Goal: Task Accomplishment & Management: Manage account settings

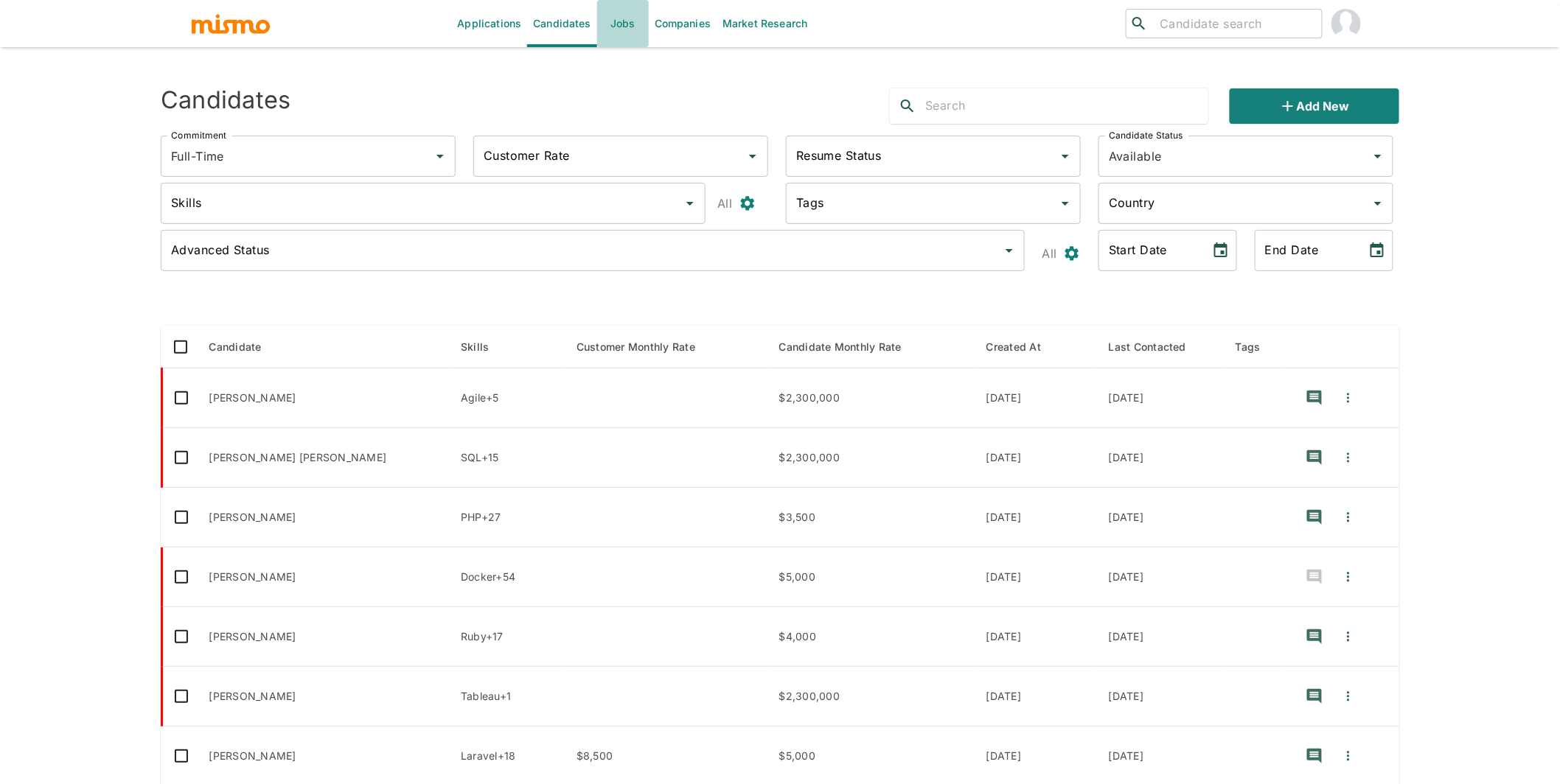
click at [617, 37] on link "Jobs" at bounding box center [622, 23] width 51 height 48
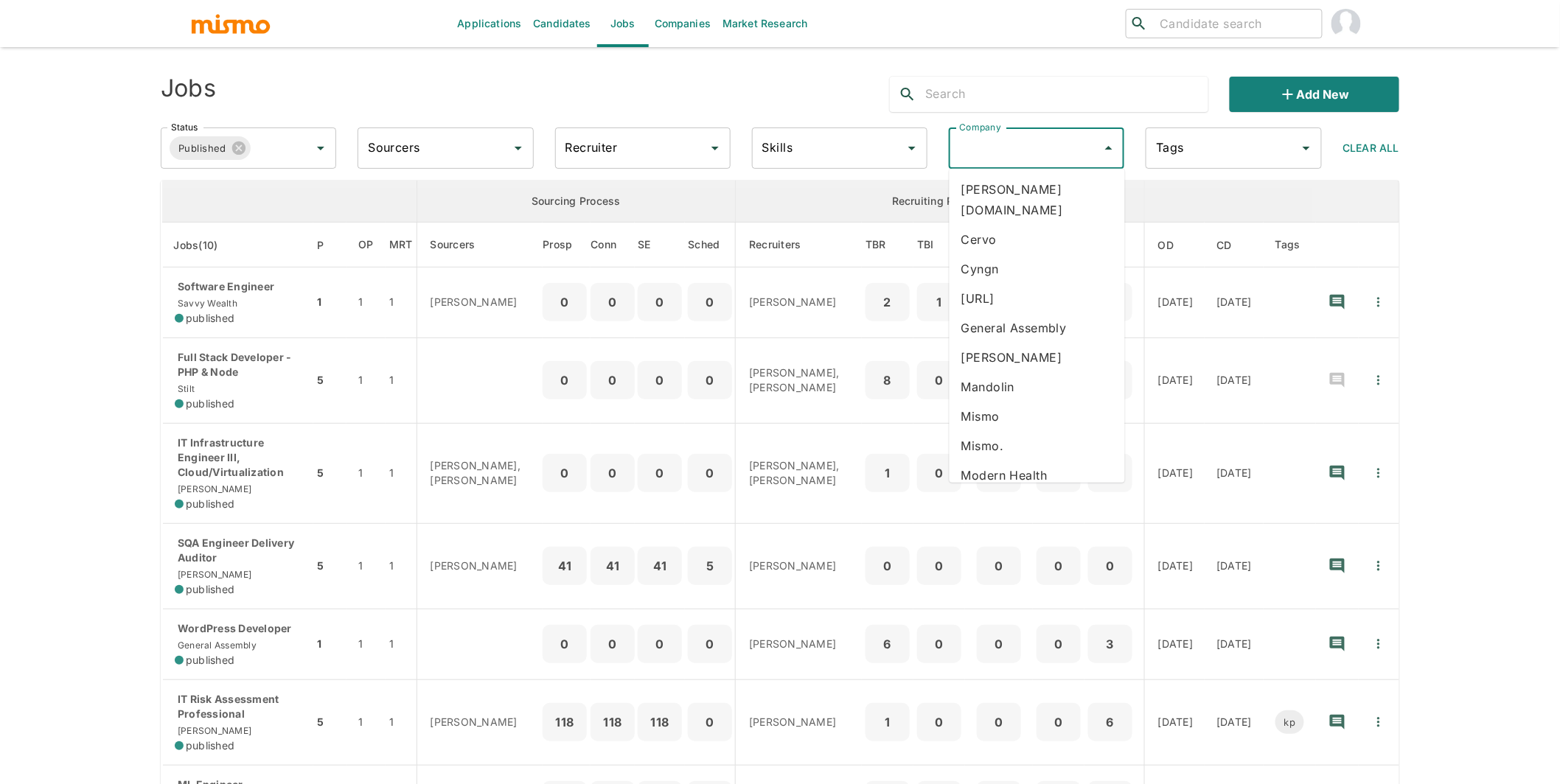
click at [1020, 146] on input "Company" at bounding box center [1025, 147] width 140 height 28
click at [1024, 313] on li "General Assembly" at bounding box center [1037, 327] width 175 height 30
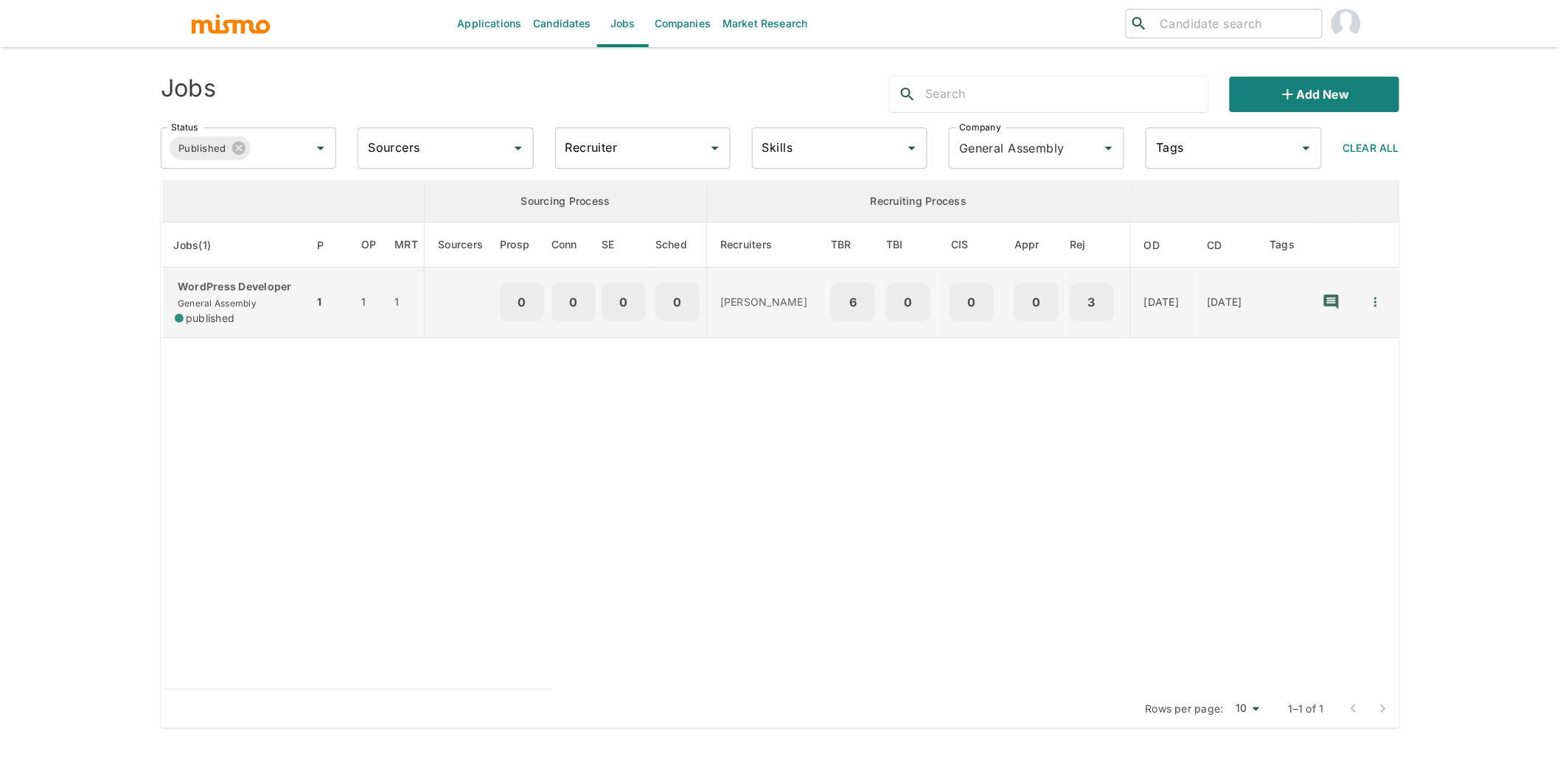
click at [230, 304] on span "General Assembly" at bounding box center [215, 303] width 82 height 11
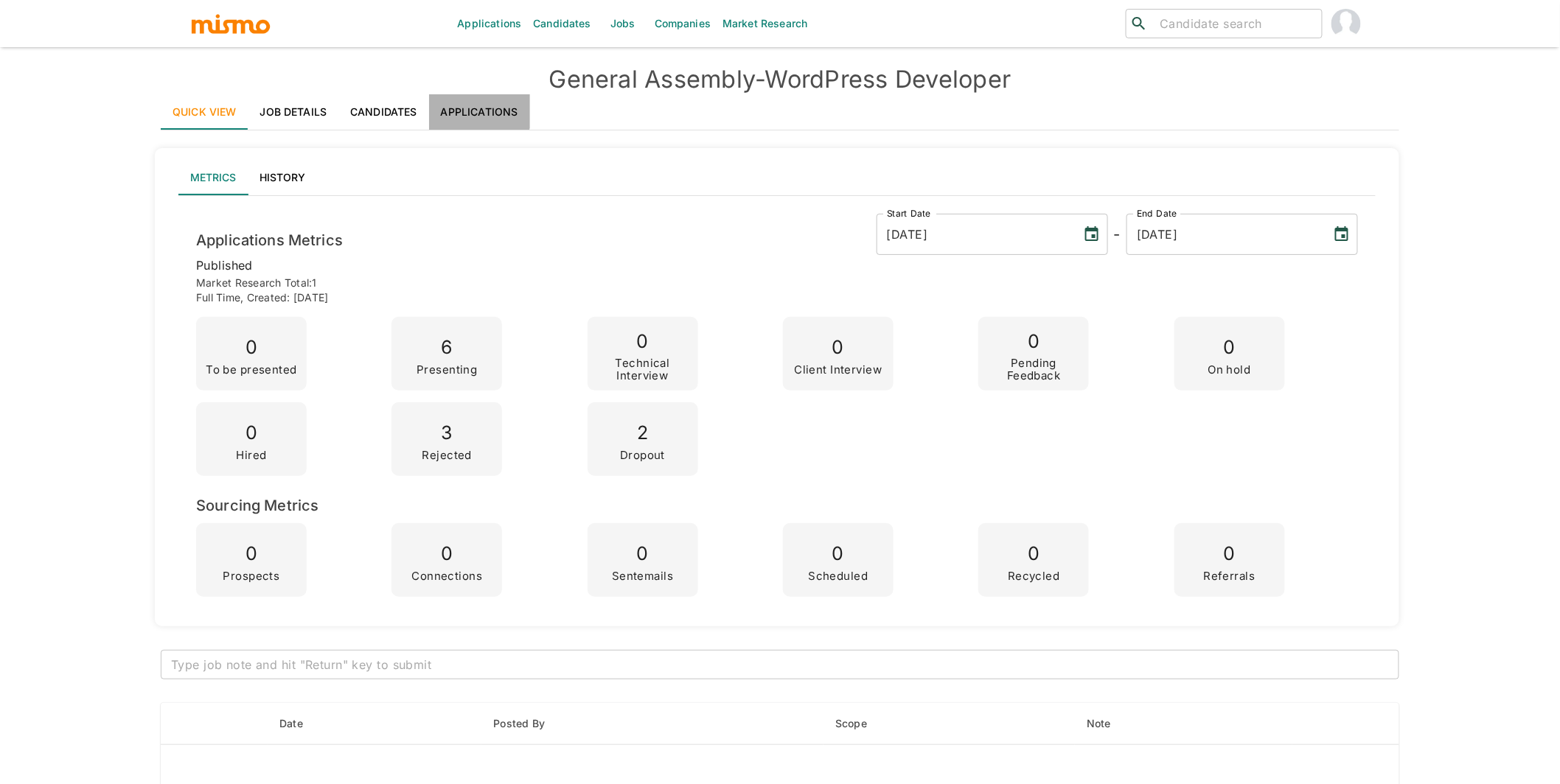
click at [473, 109] on link "Applications" at bounding box center [479, 111] width 101 height 35
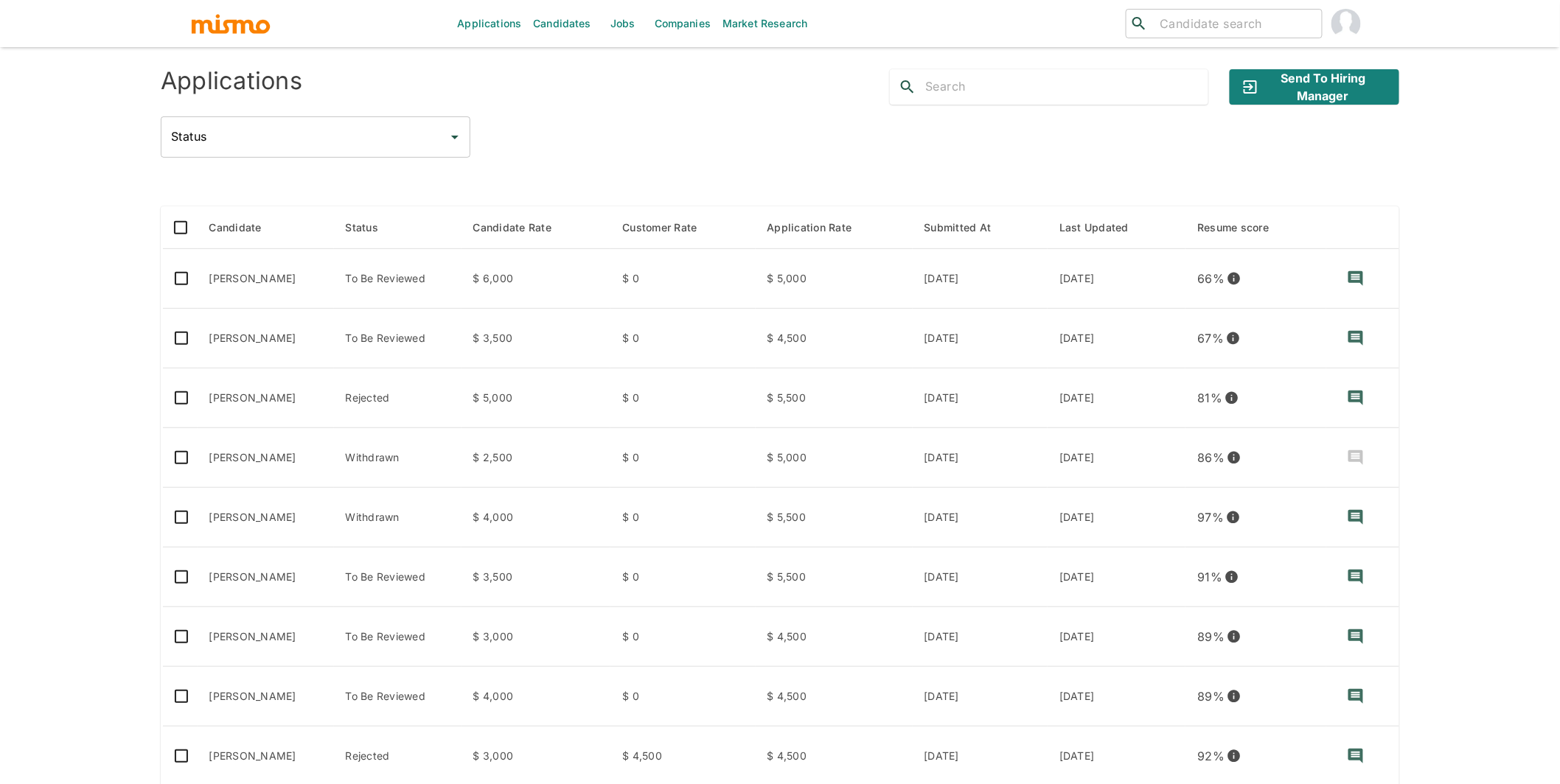
scroll to position [208, 0]
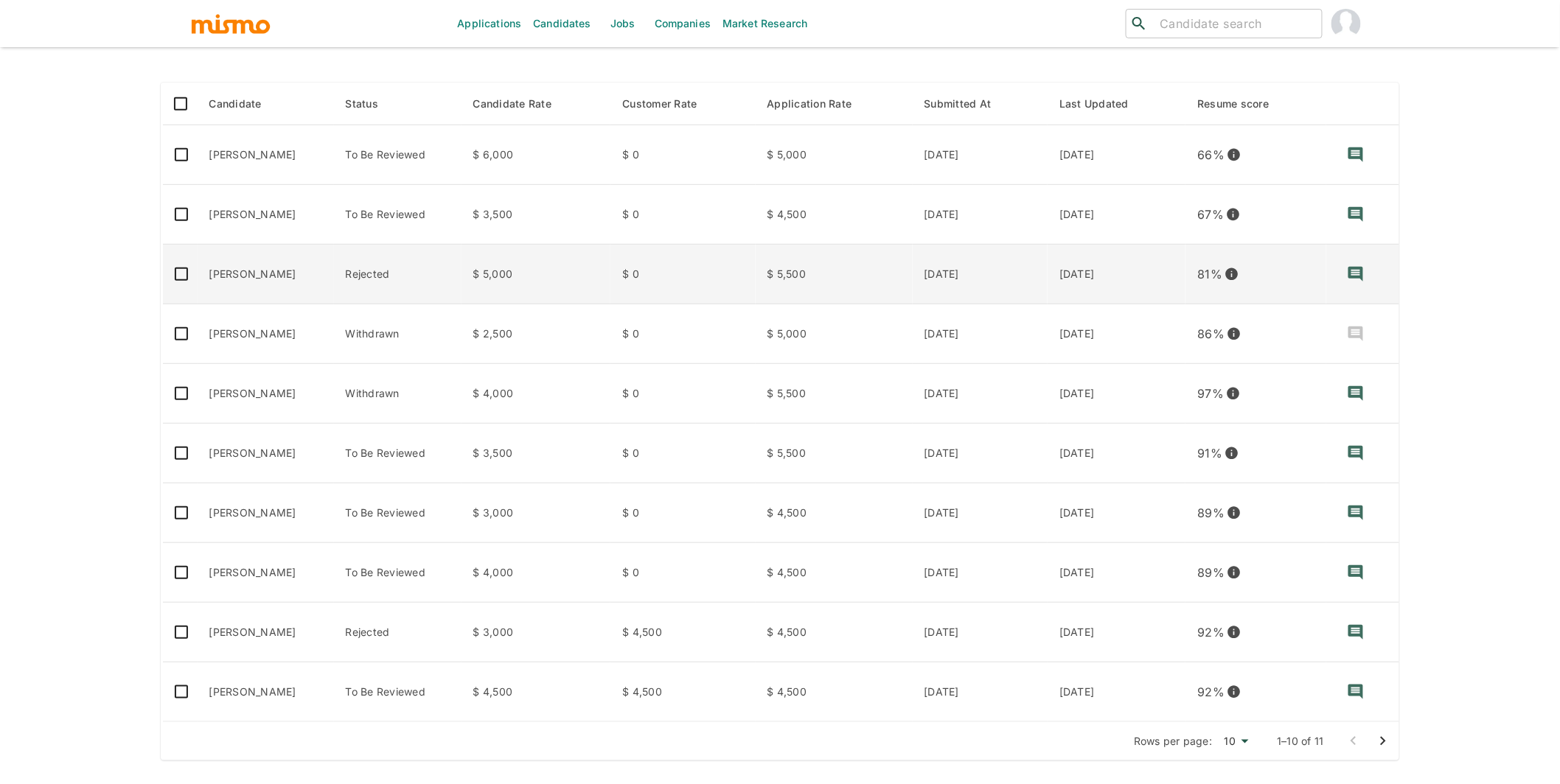
click at [334, 286] on td "[PERSON_NAME]" at bounding box center [266, 274] width 136 height 60
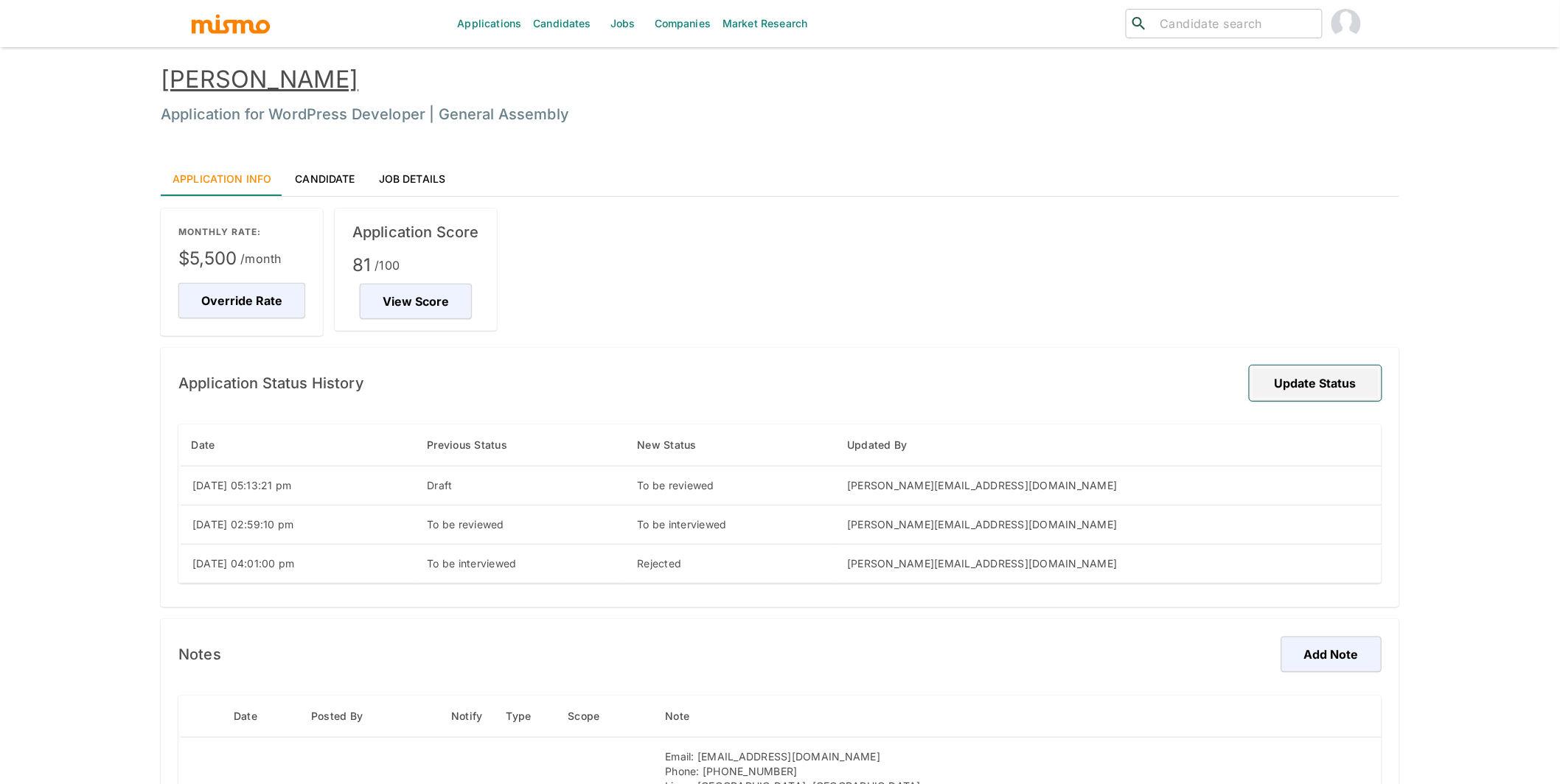
click at [1341, 380] on button "Update Status" at bounding box center [1315, 382] width 132 height 35
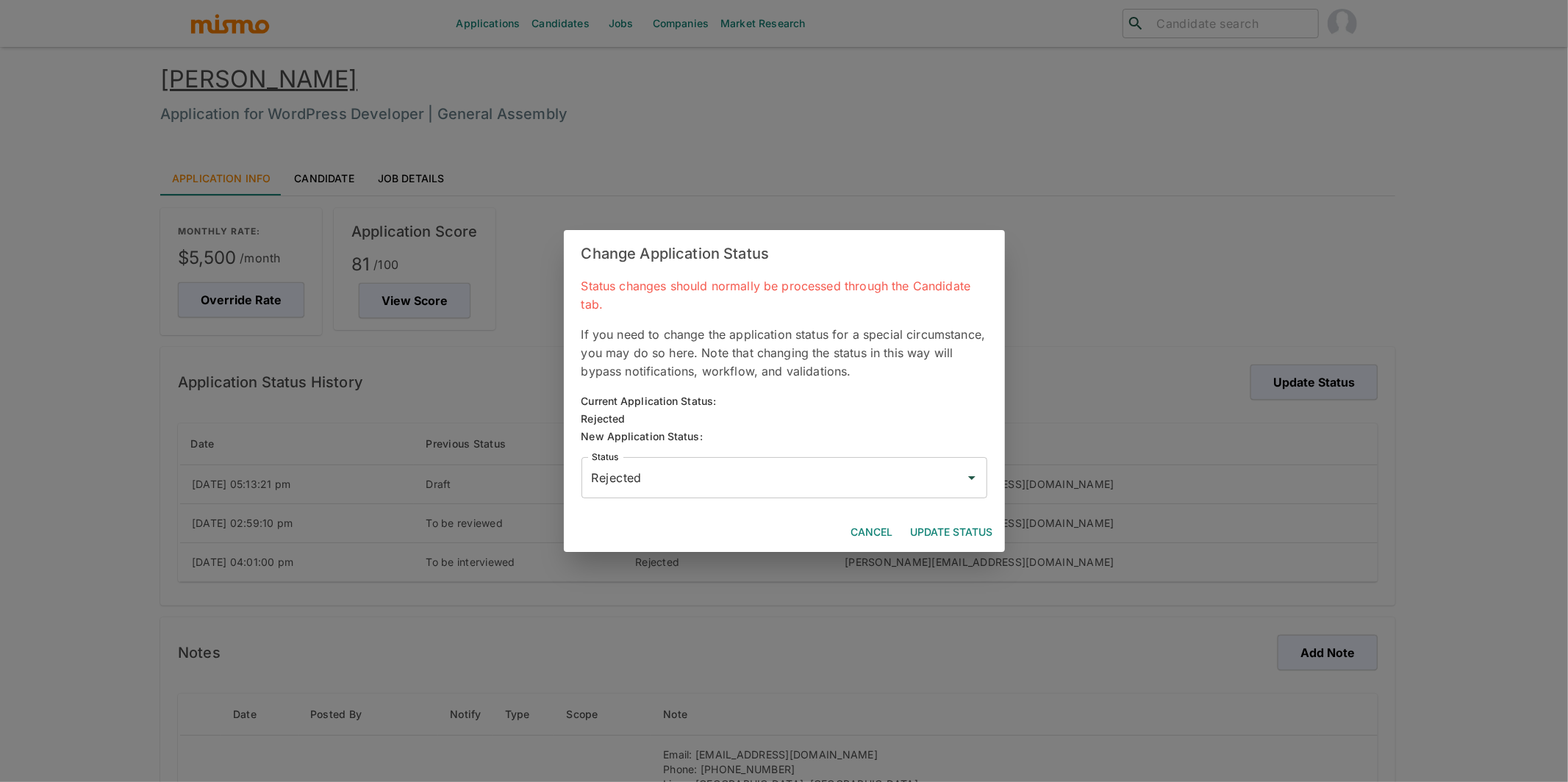
click at [727, 472] on input "Rejected" at bounding box center [773, 477] width 371 height 28
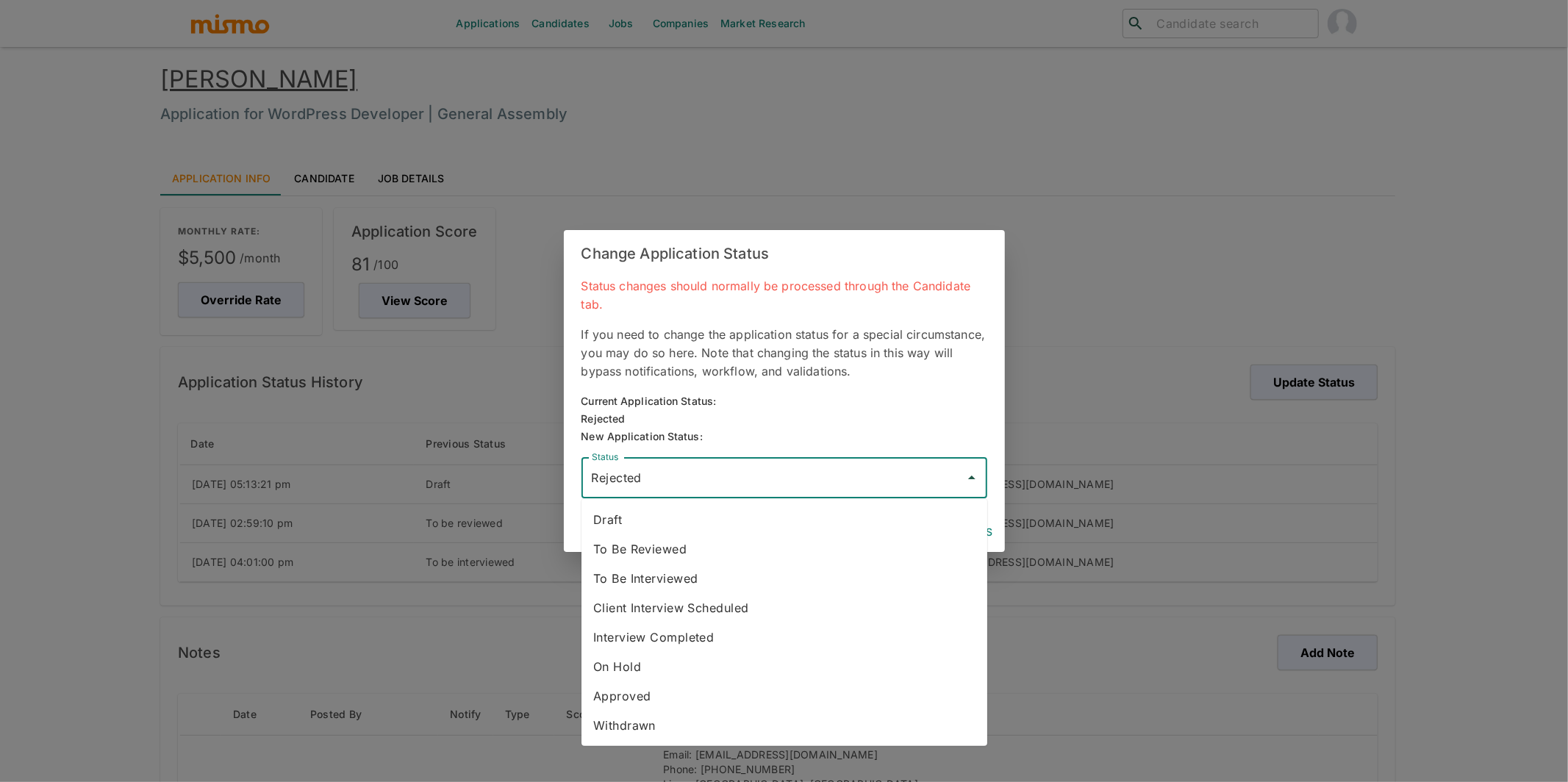
click at [712, 574] on li "To Be Interviewed" at bounding box center [784, 578] width 405 height 30
type input "To Be Interviewed"
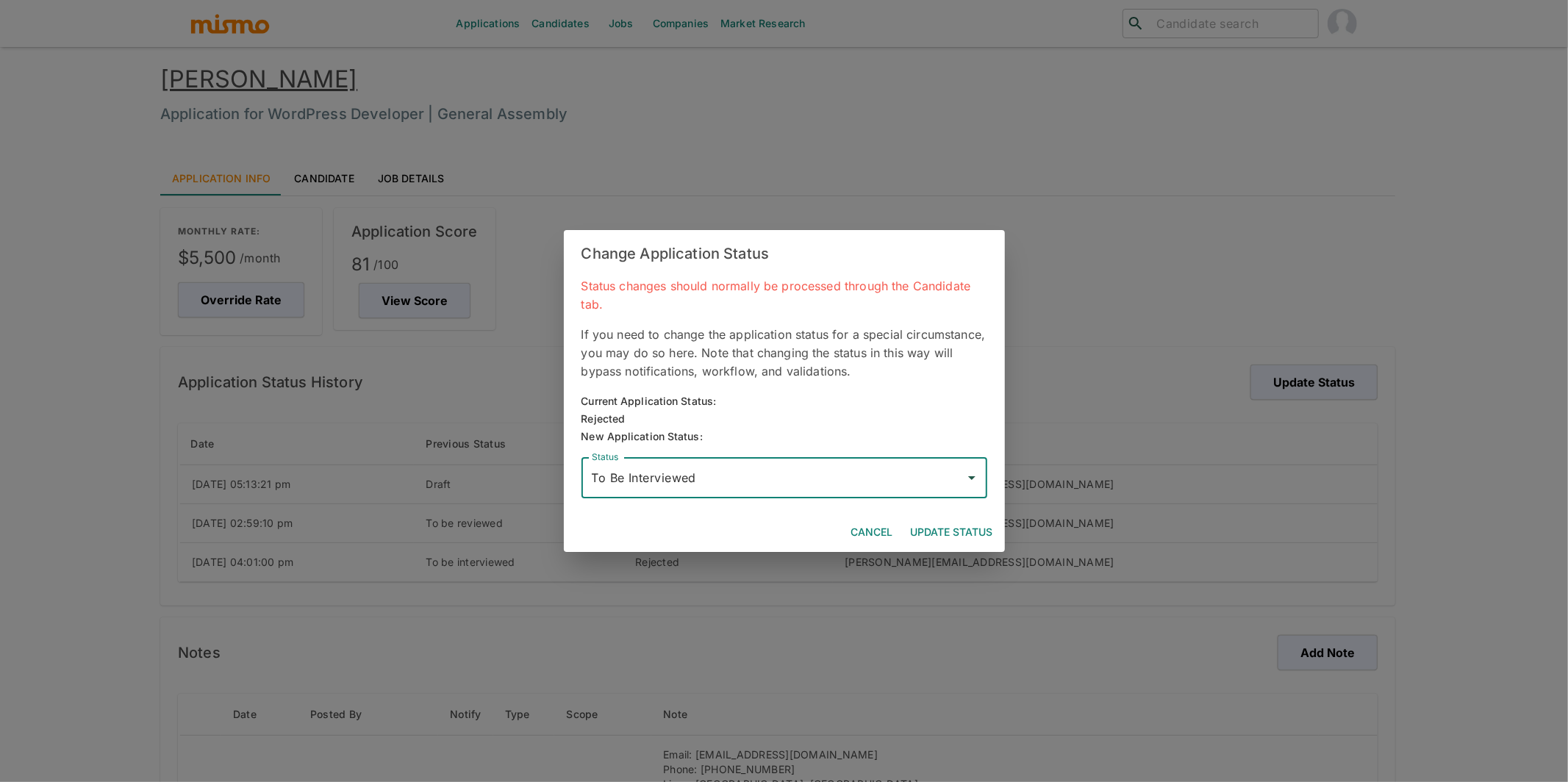
click at [947, 537] on button "Update Status" at bounding box center [951, 532] width 94 height 27
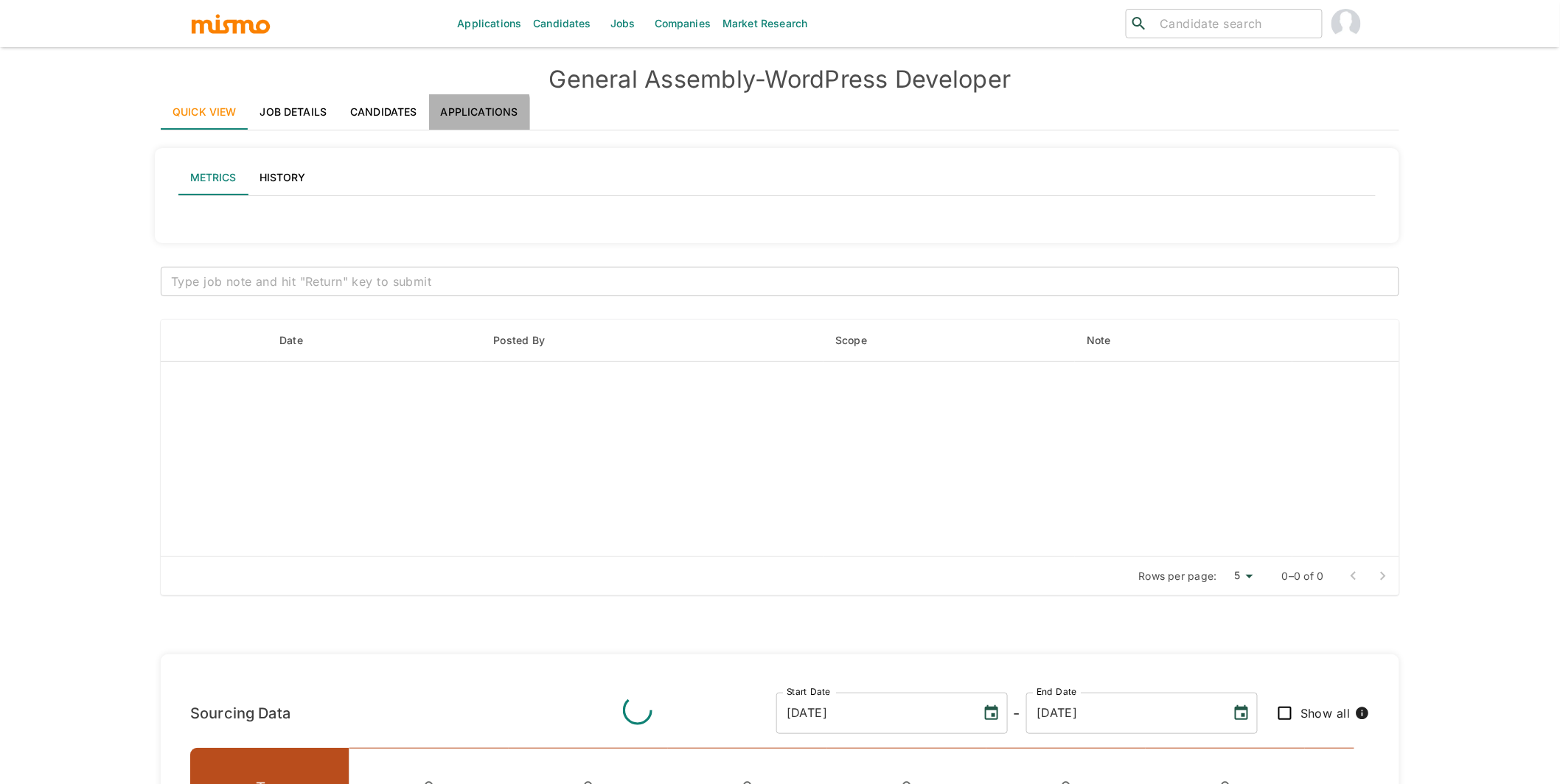
click at [459, 116] on link "Applications" at bounding box center [479, 111] width 101 height 35
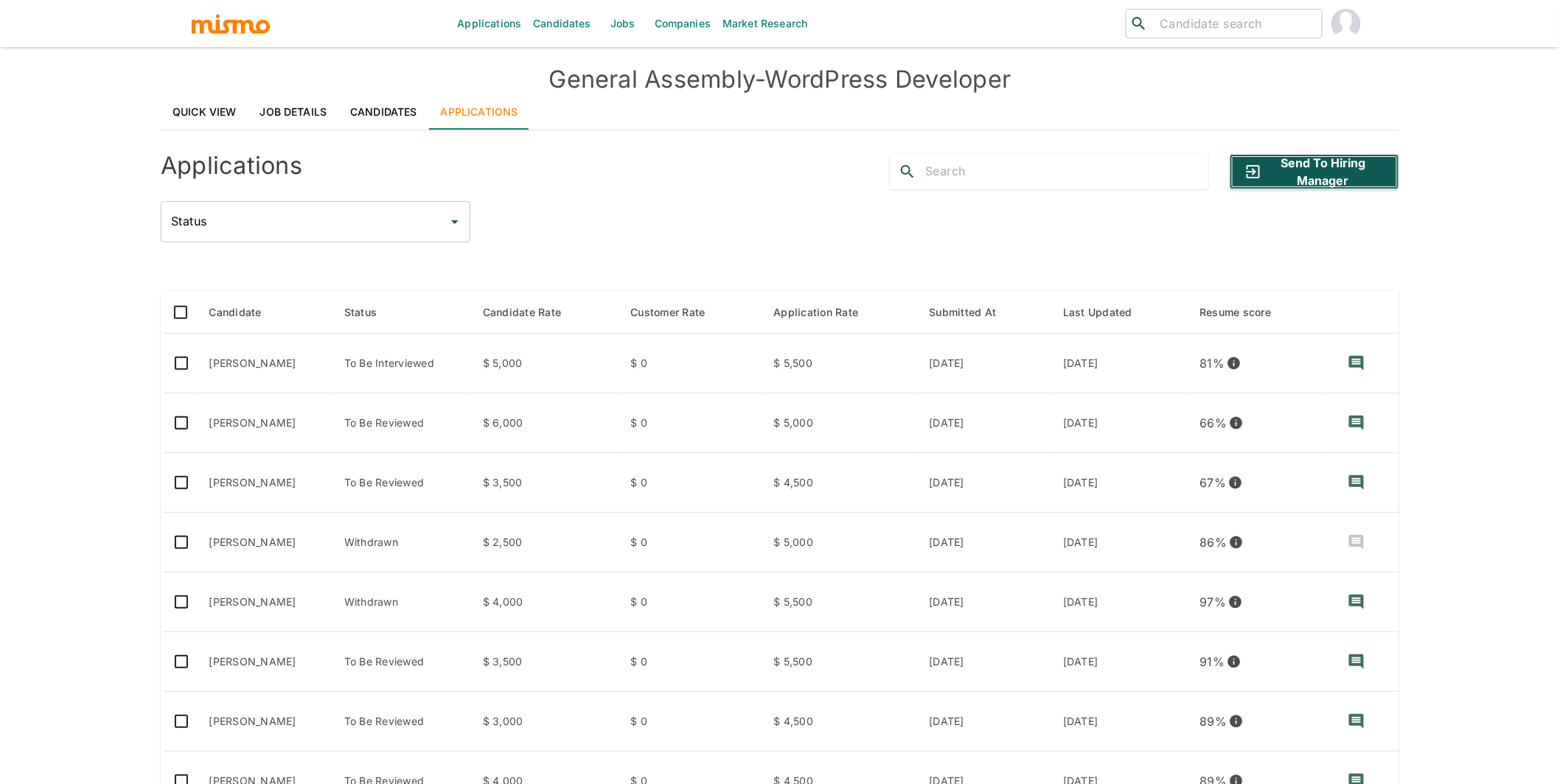
click at [1347, 173] on button "Send to Hiring Manager" at bounding box center [1314, 171] width 170 height 35
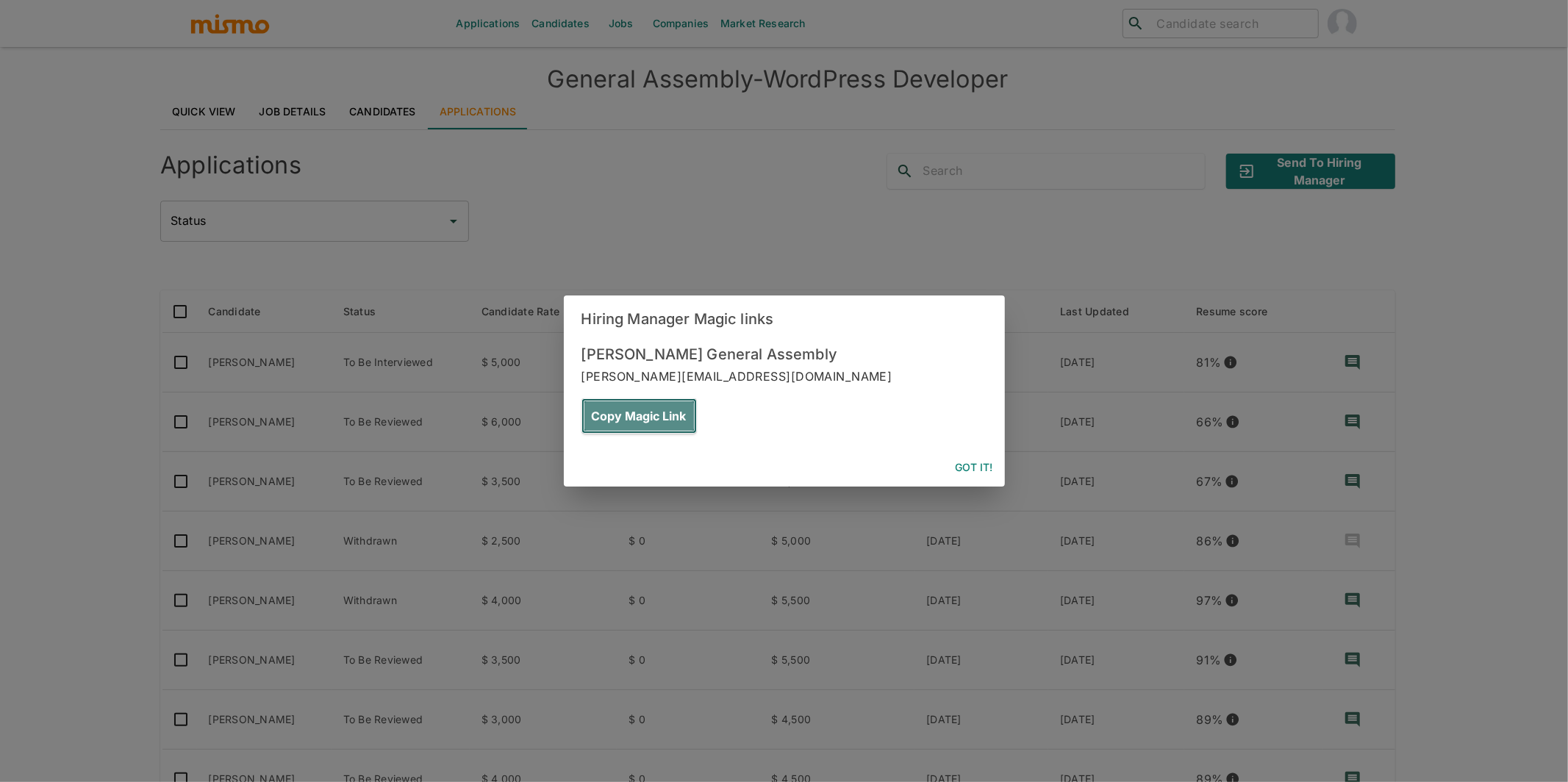
click at [697, 398] on button "Copy Magic Link" at bounding box center [639, 415] width 115 height 35
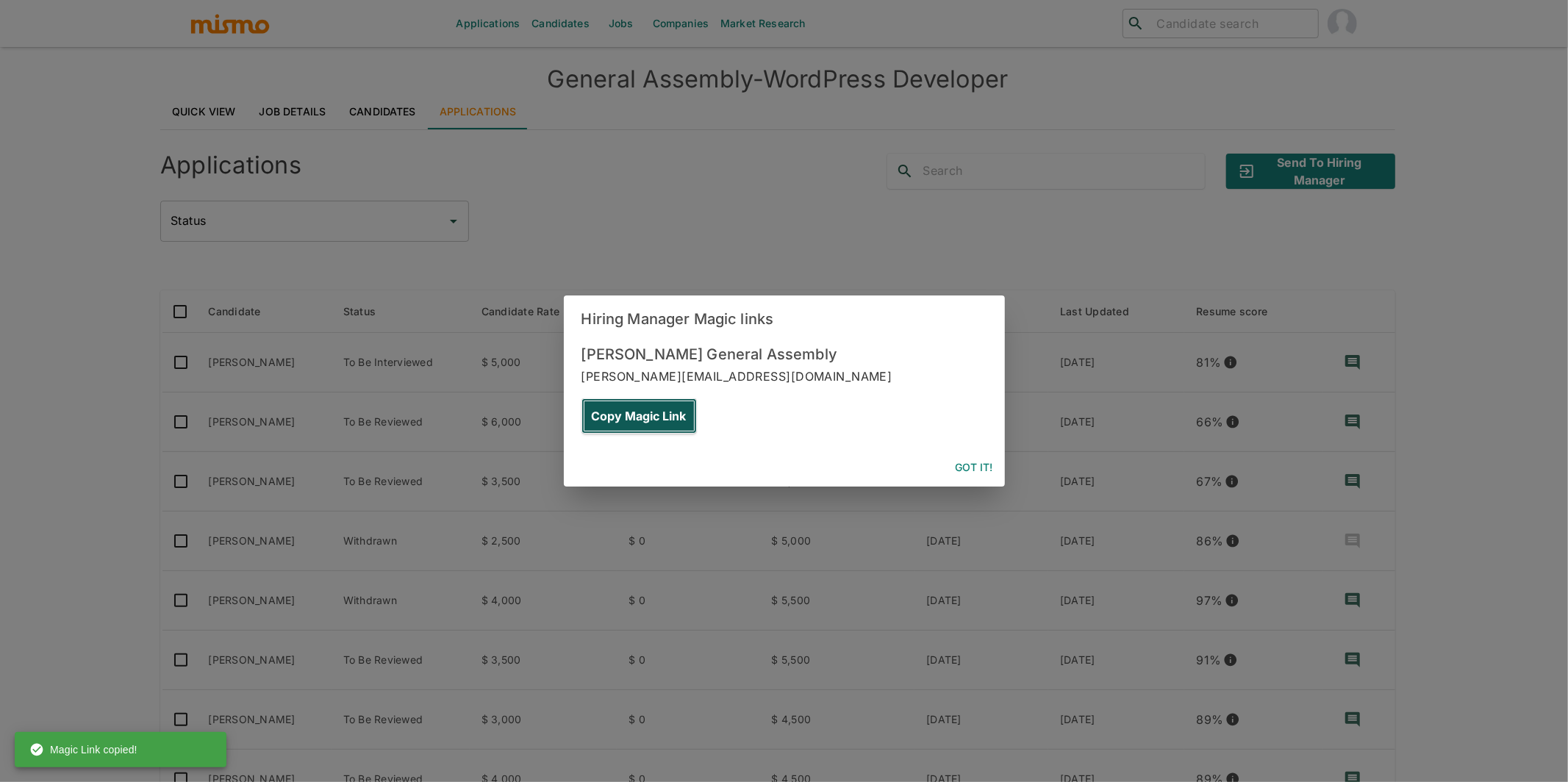
click at [697, 398] on button "Copy Magic Link" at bounding box center [639, 415] width 115 height 35
